Goal: Information Seeking & Learning: Learn about a topic

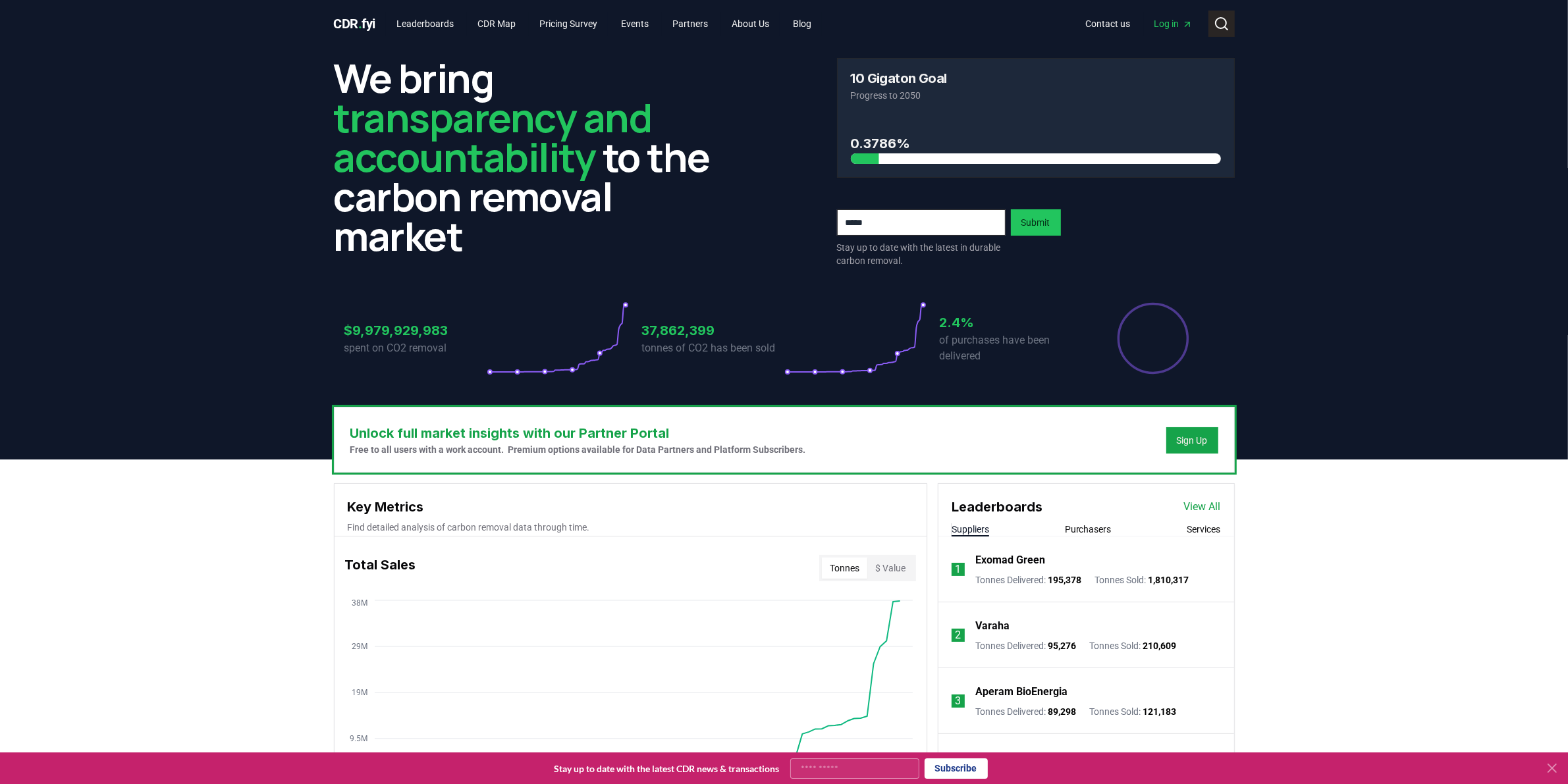
click at [1231, 24] on button "Search" at bounding box center [1222, 23] width 26 height 26
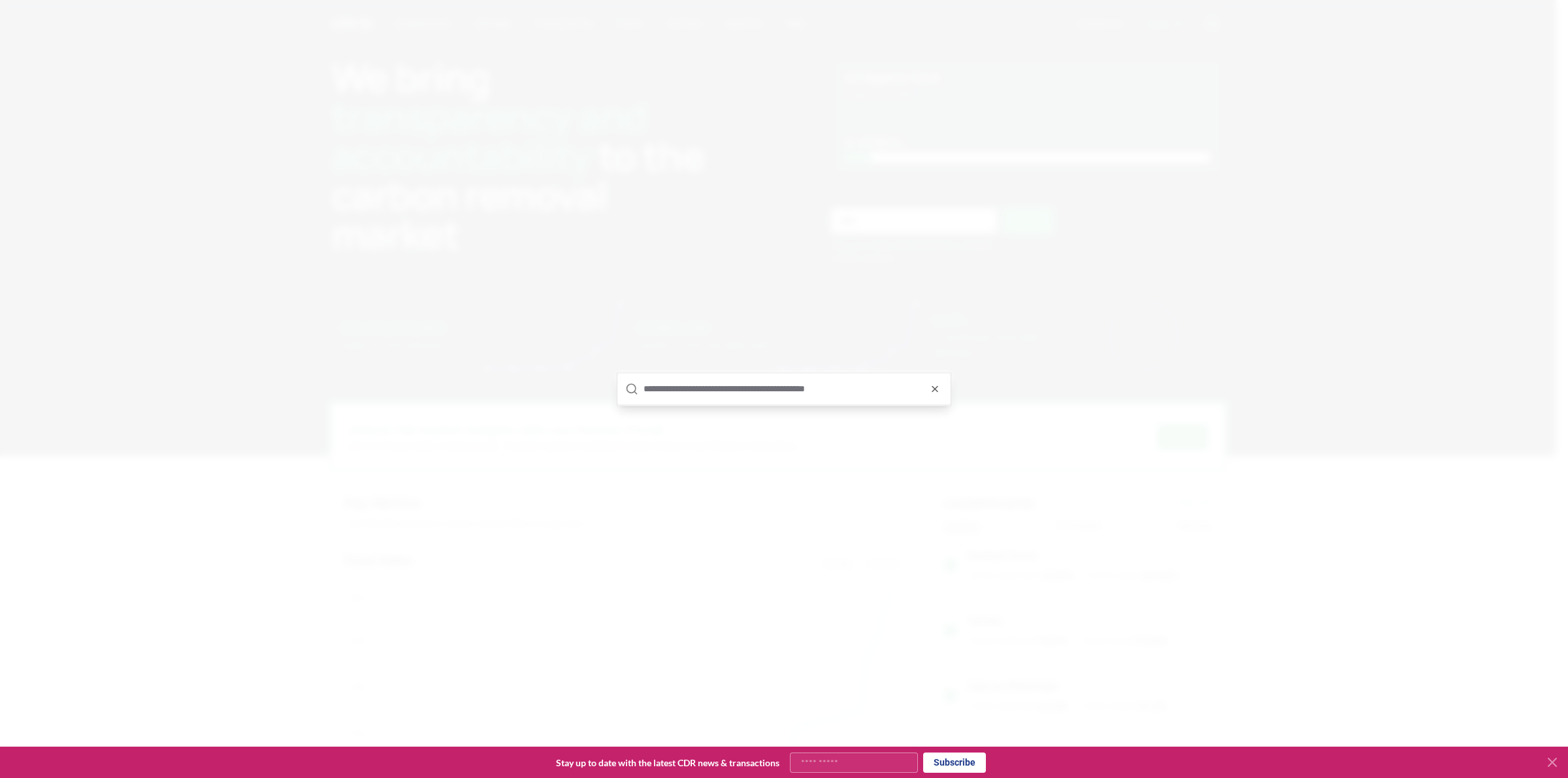
click at [844, 379] on input "text" at bounding box center [793, 389] width 300 height 31
type input "*"
type input "*****"
click at [746, 395] on div "Charm Industrial supplier" at bounding box center [784, 405] width 333 height 41
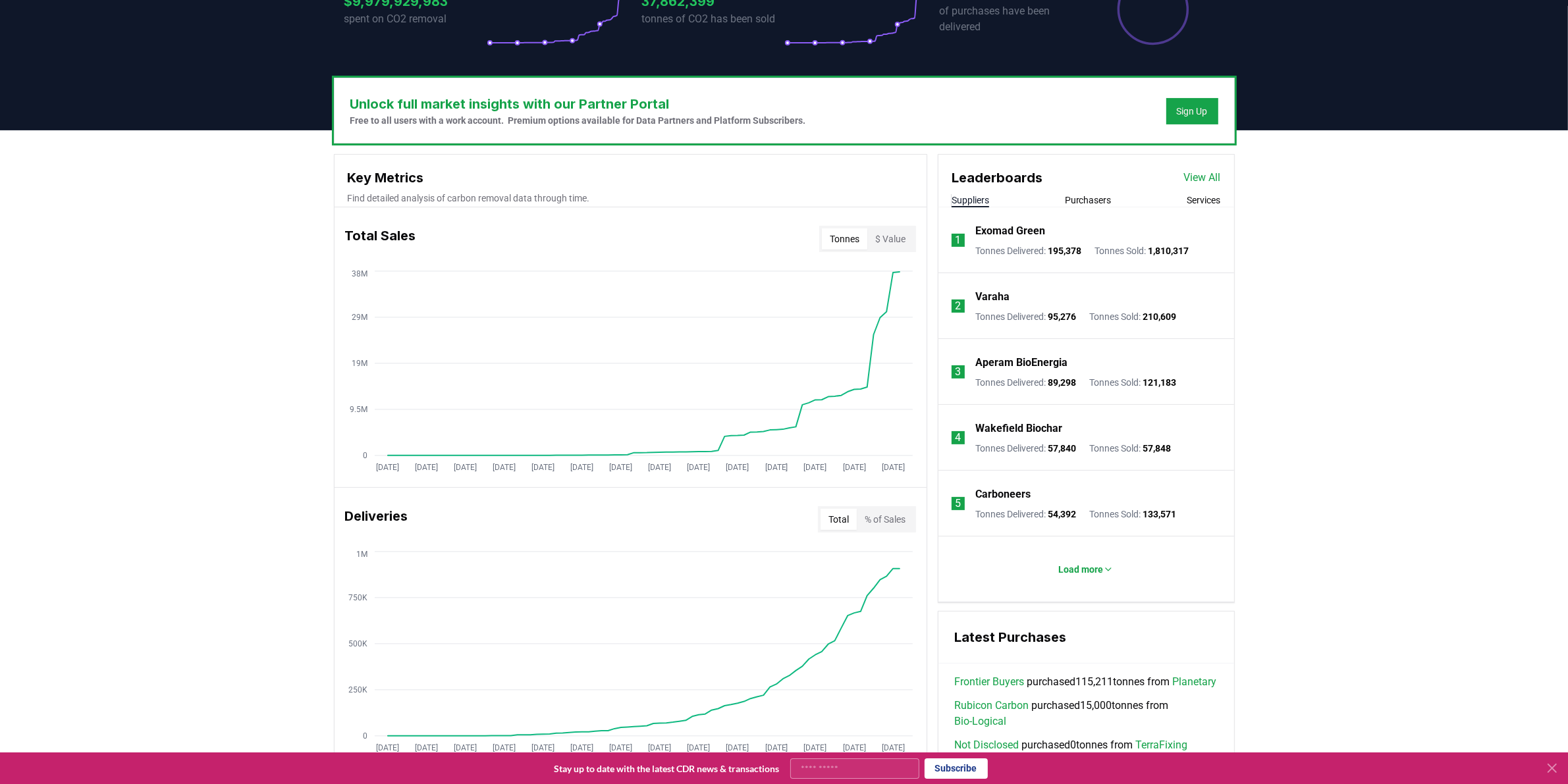
scroll to position [494, 0]
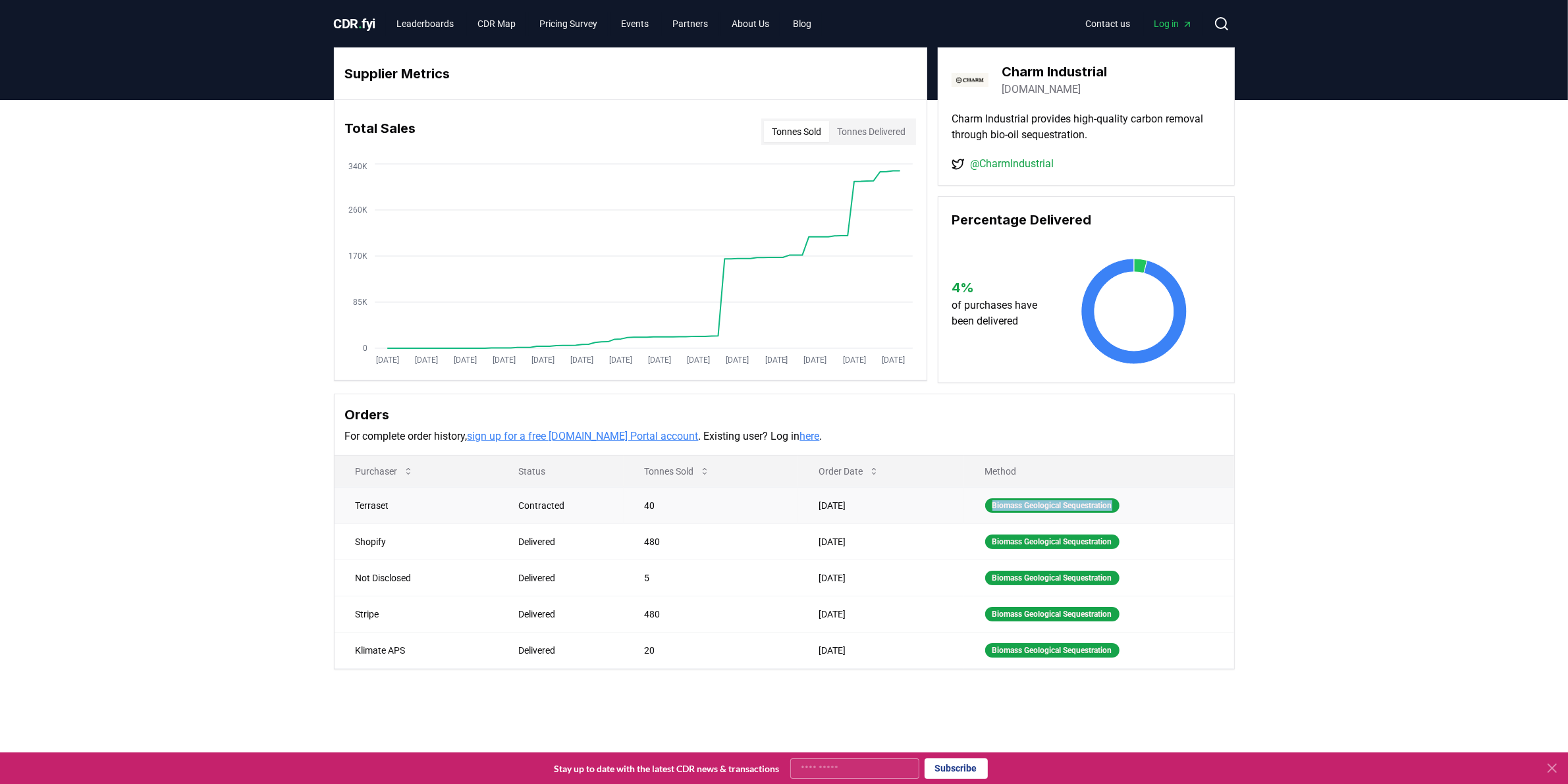
drag, startPoint x: 977, startPoint y: 505, endPoint x: 1134, endPoint y: 509, distance: 157.1
click at [1134, 509] on td "Biomass Geological Sequestration" at bounding box center [1099, 504] width 270 height 36
click at [1068, 128] on p "Charm Industrial provides high-quality carbon removal through bio-oil sequestra…" at bounding box center [1086, 127] width 269 height 32
drag, startPoint x: 989, startPoint y: 134, endPoint x: 1075, endPoint y: 134, distance: 86.0
click at [1075, 134] on p "Charm Industrial provides high-quality carbon removal through bio-oil sequestra…" at bounding box center [1086, 127] width 269 height 32
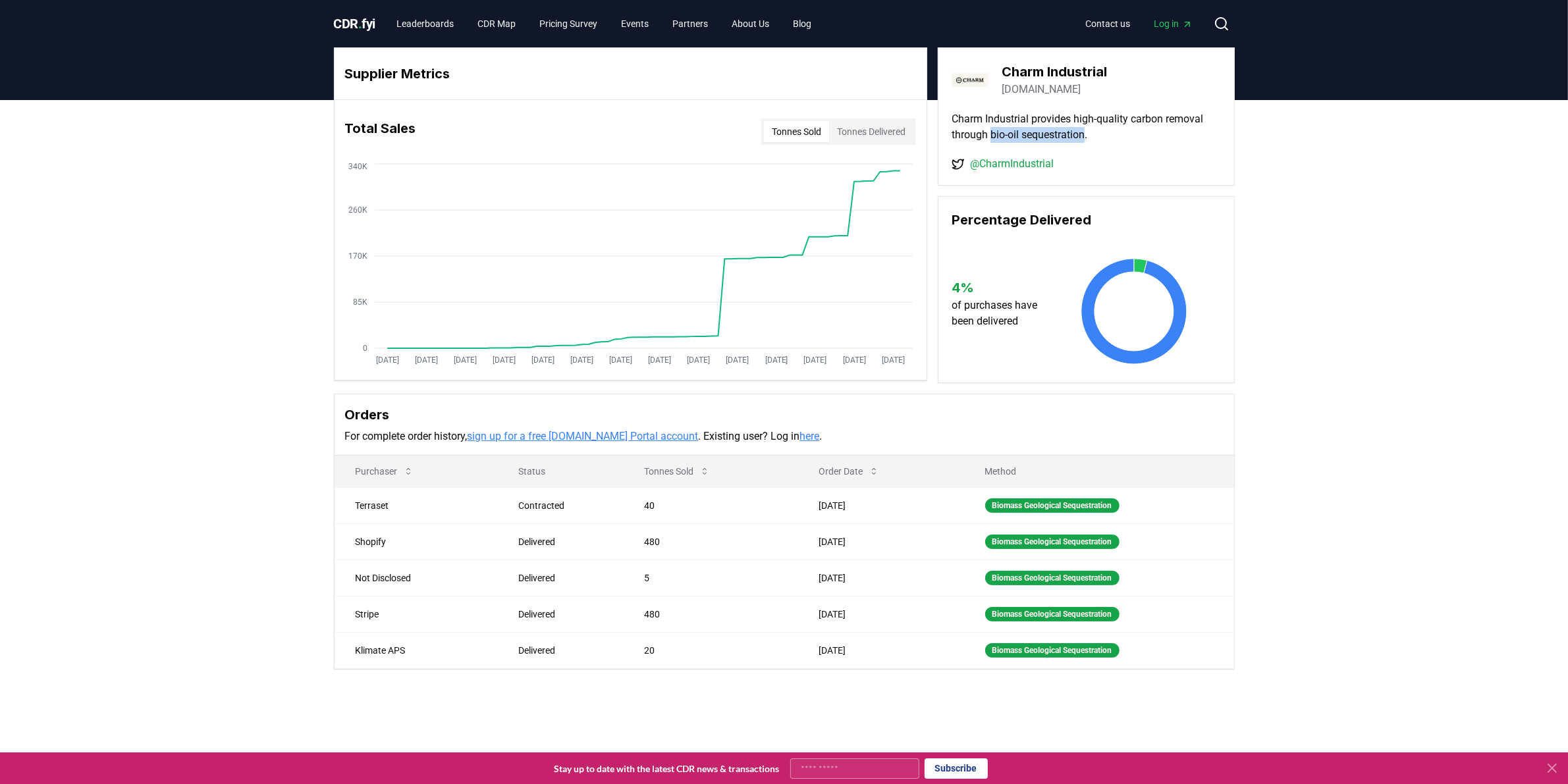
drag, startPoint x: 1091, startPoint y: 132, endPoint x: 993, endPoint y: 138, distance: 98.2
click at [993, 138] on p "Charm Industrial provides high-quality carbon removal through bio-oil sequestra…" at bounding box center [1086, 127] width 269 height 32
click at [1222, 20] on icon at bounding box center [1221, 23] width 16 height 16
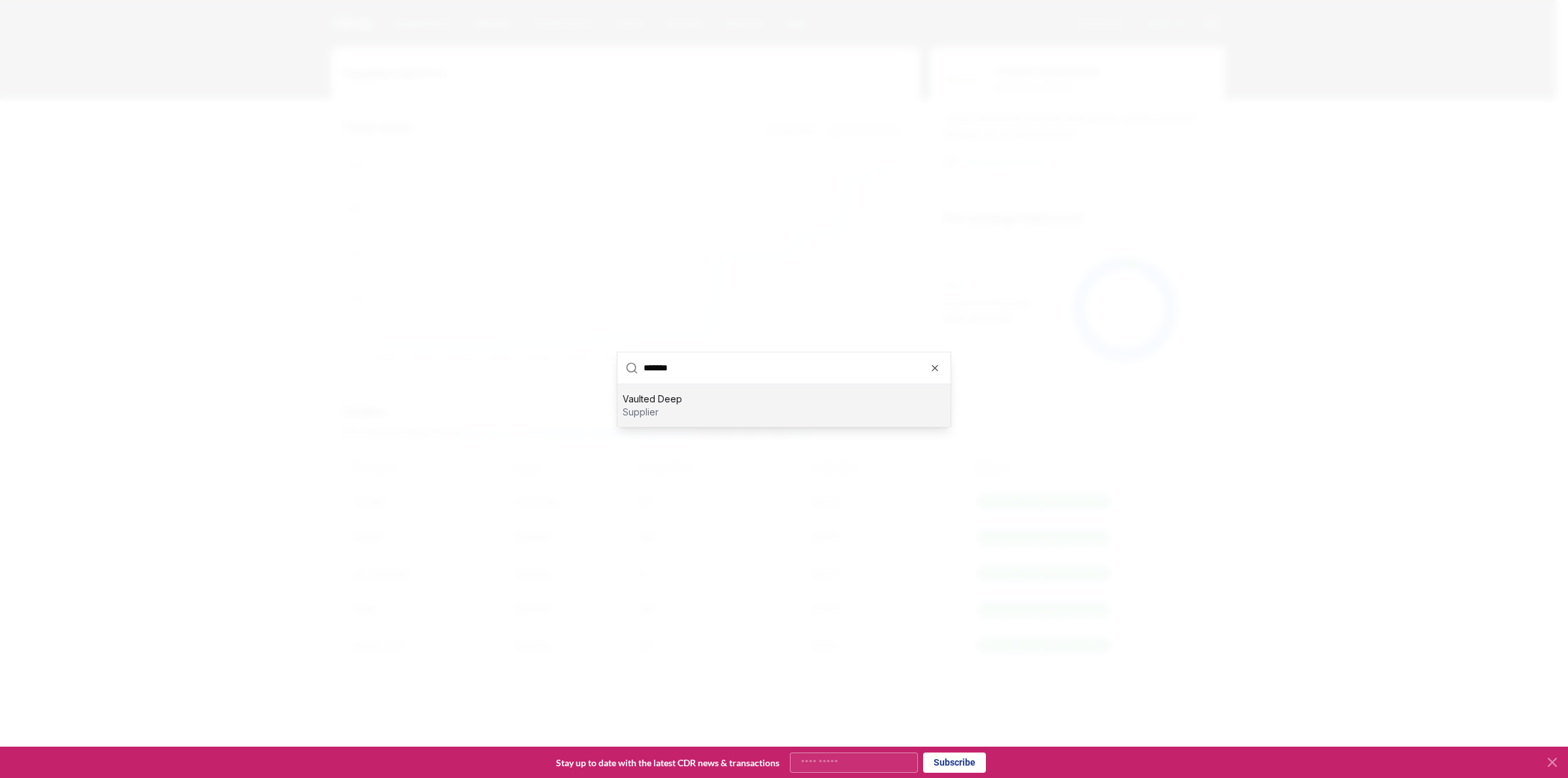
type input "*******"
click at [694, 404] on div "Vaulted Deep supplier" at bounding box center [784, 405] width 333 height 41
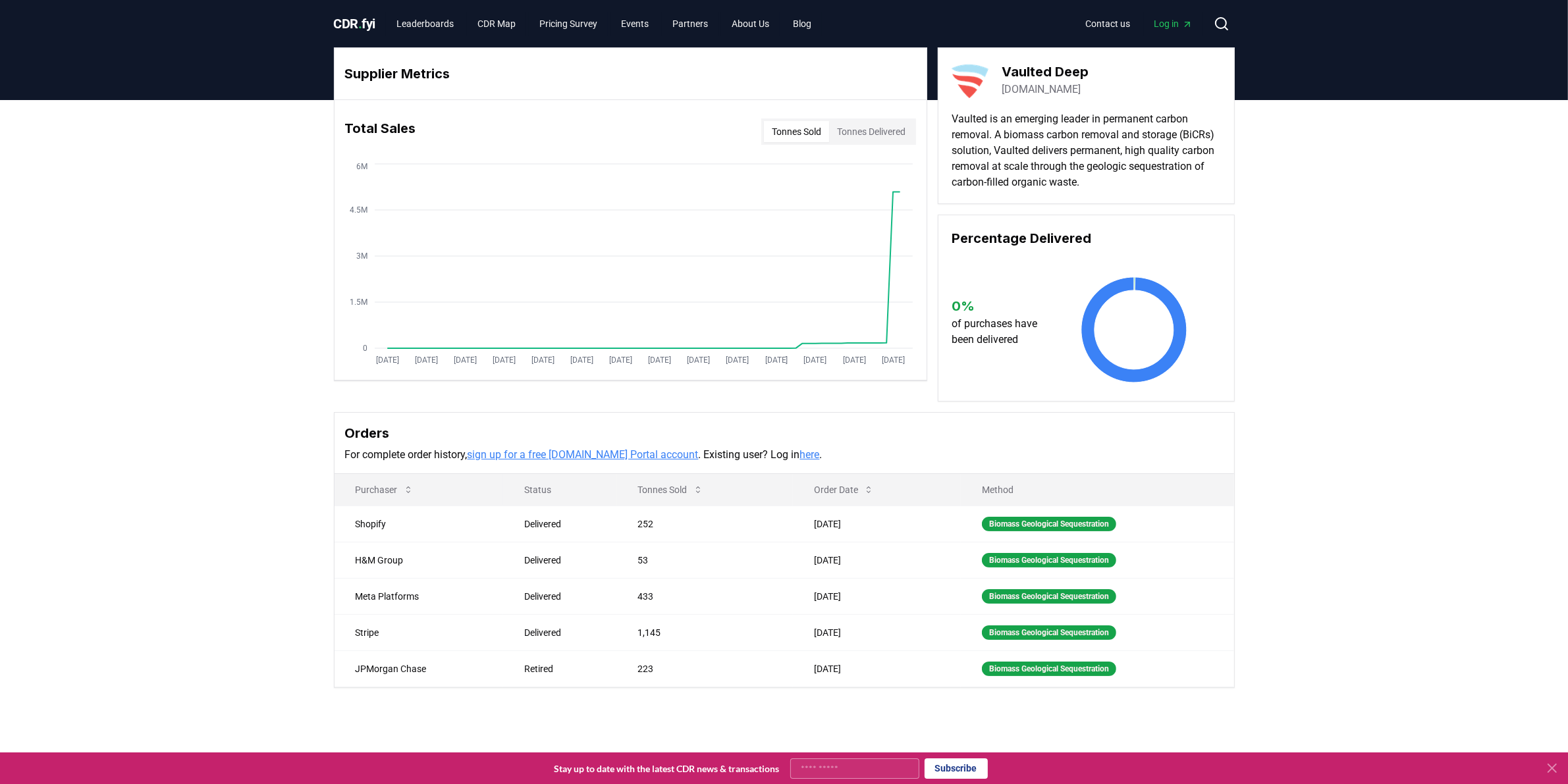
click at [1136, 137] on p "Vaulted is an emerging leader in permanent carbon removal. A biomass carbon rem…" at bounding box center [1086, 150] width 269 height 79
drag, startPoint x: 1167, startPoint y: 137, endPoint x: 1179, endPoint y: 137, distance: 12.0
click at [1179, 137] on p "Vaulted is an emerging leader in permanent carbon removal. A biomass carbon rem…" at bounding box center [1086, 150] width 269 height 79
